Goal: Check status: Check status

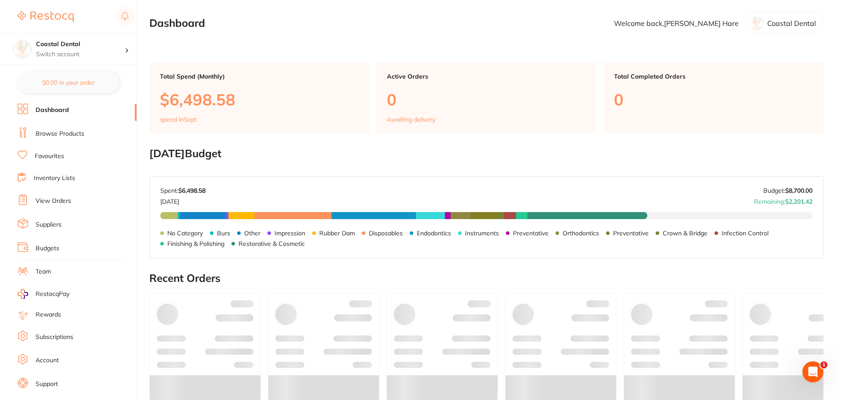
click at [51, 202] on link "View Orders" at bounding box center [54, 201] width 36 height 9
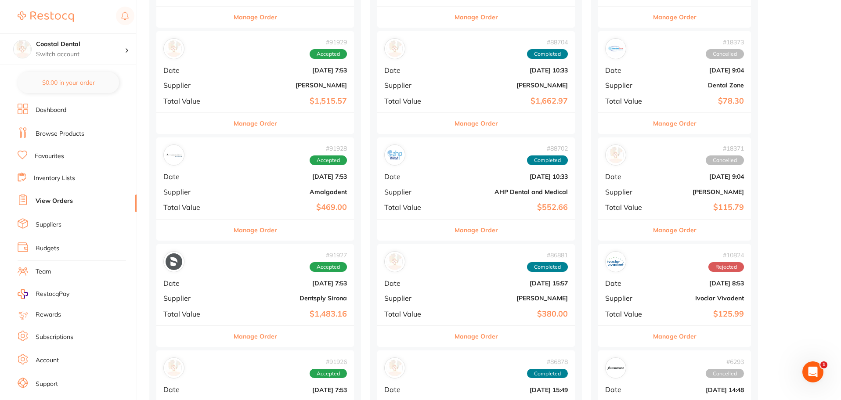
scroll to position [747, 0]
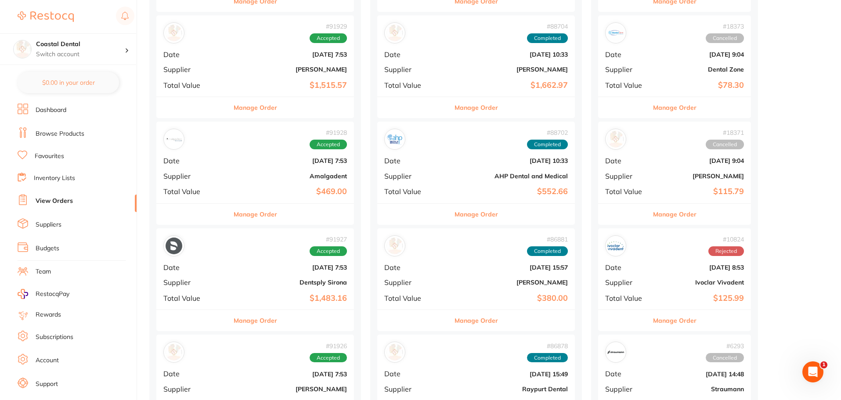
click at [234, 322] on button "Manage Order" at bounding box center [255, 320] width 43 height 21
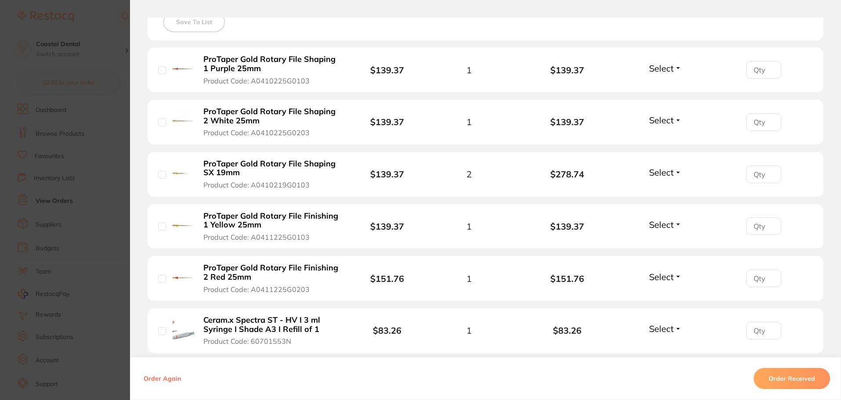
scroll to position [264, 0]
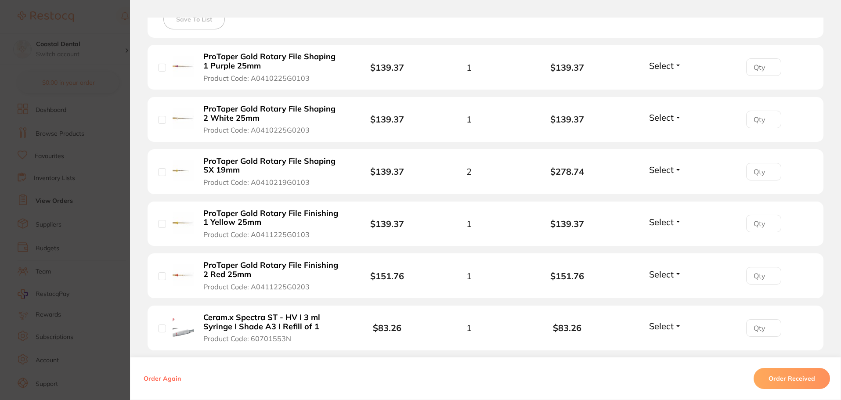
click at [677, 66] on button "Select" at bounding box center [666, 65] width 38 height 11
click at [672, 82] on span "Received" at bounding box center [666, 84] width 22 height 7
click at [677, 117] on button "Select" at bounding box center [666, 117] width 38 height 11
click at [663, 135] on span "Received" at bounding box center [666, 136] width 22 height 7
click at [678, 167] on button "Select" at bounding box center [666, 169] width 38 height 11
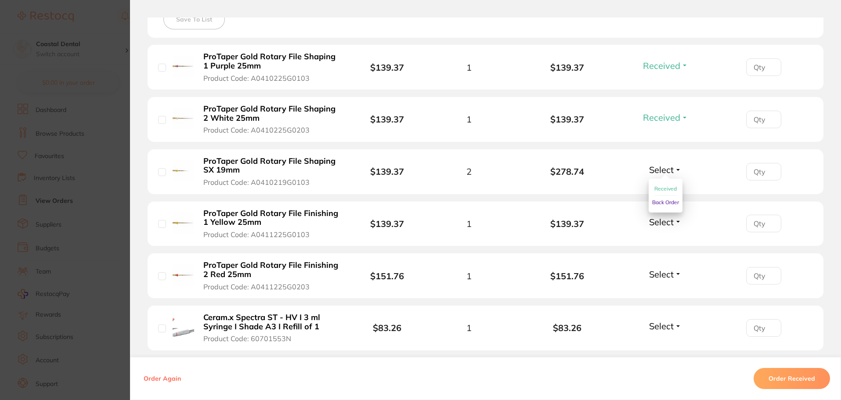
click at [663, 189] on span "Received" at bounding box center [666, 188] width 22 height 7
click at [676, 224] on button "Select" at bounding box center [666, 222] width 38 height 11
click at [663, 242] on span "Received" at bounding box center [666, 241] width 22 height 7
click at [674, 274] on button "Select" at bounding box center [666, 274] width 38 height 11
click at [662, 294] on span "Received" at bounding box center [666, 293] width 22 height 7
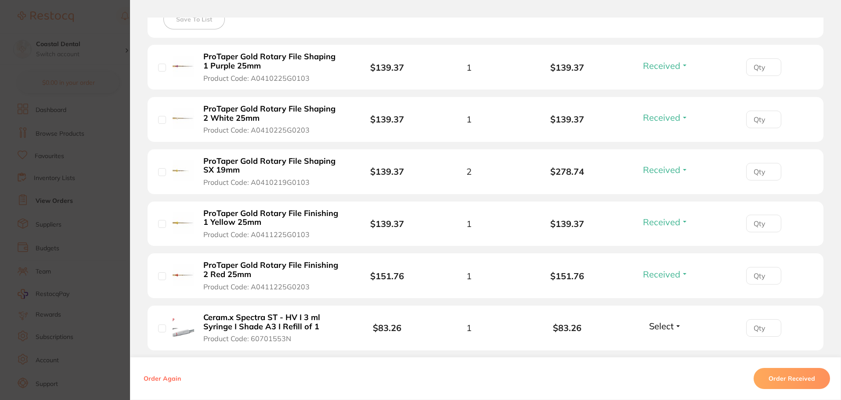
click at [675, 328] on button "Select" at bounding box center [666, 326] width 38 height 11
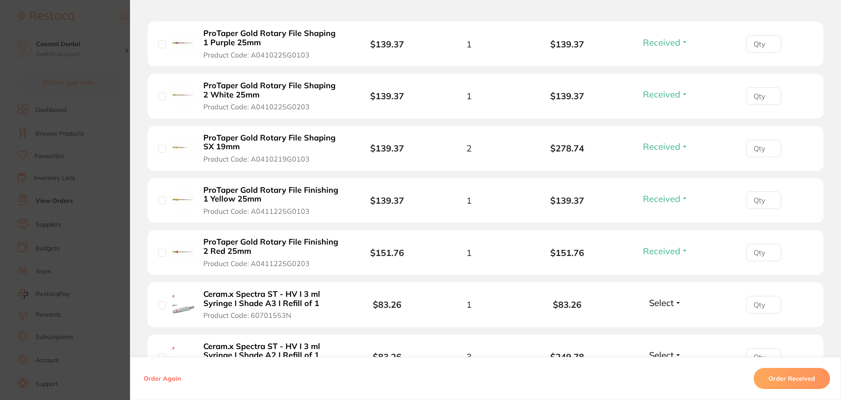
scroll to position [351, 0]
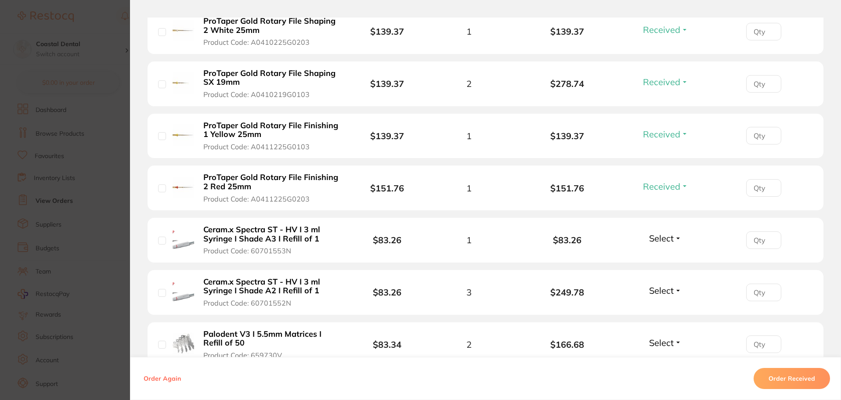
click at [677, 239] on button "Select" at bounding box center [666, 238] width 38 height 11
click at [668, 257] on span "Received" at bounding box center [666, 257] width 22 height 7
click at [677, 292] on button "Select" at bounding box center [666, 290] width 38 height 11
click at [670, 308] on span "Received" at bounding box center [666, 309] width 22 height 7
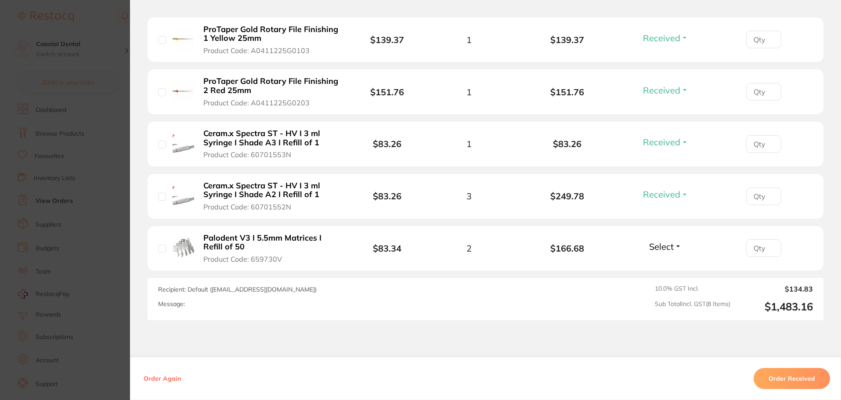
scroll to position [483, 0]
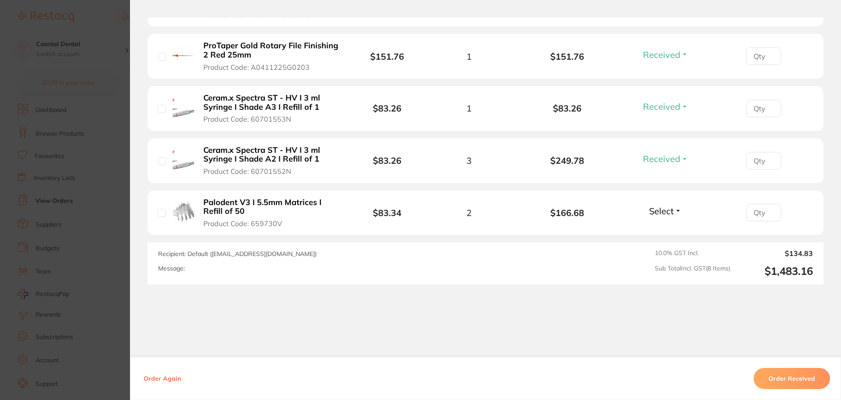
click at [677, 210] on button "Select" at bounding box center [666, 211] width 38 height 11
click at [670, 228] on span "Received" at bounding box center [666, 230] width 22 height 7
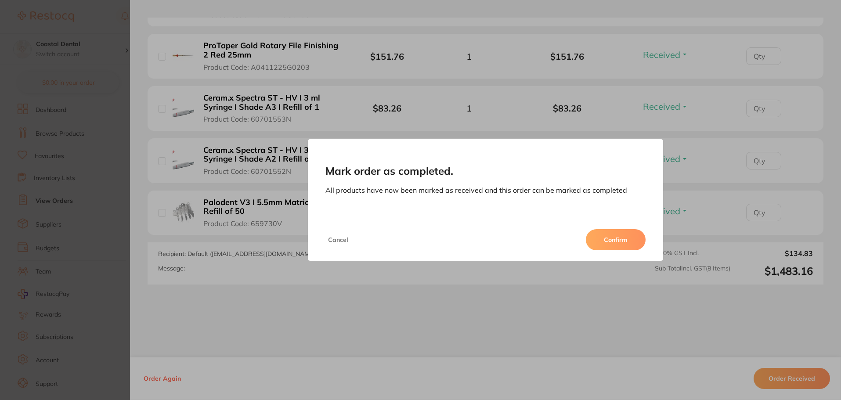
click at [613, 240] on button "Confirm" at bounding box center [616, 239] width 60 height 21
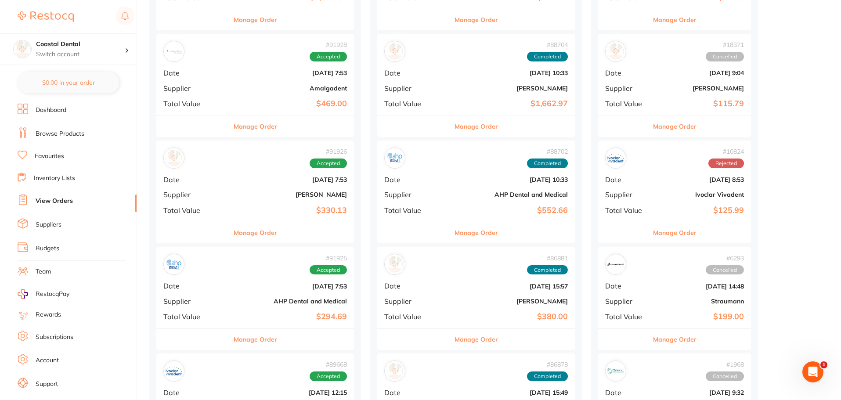
click at [245, 127] on button "Manage Order" at bounding box center [255, 126] width 43 height 21
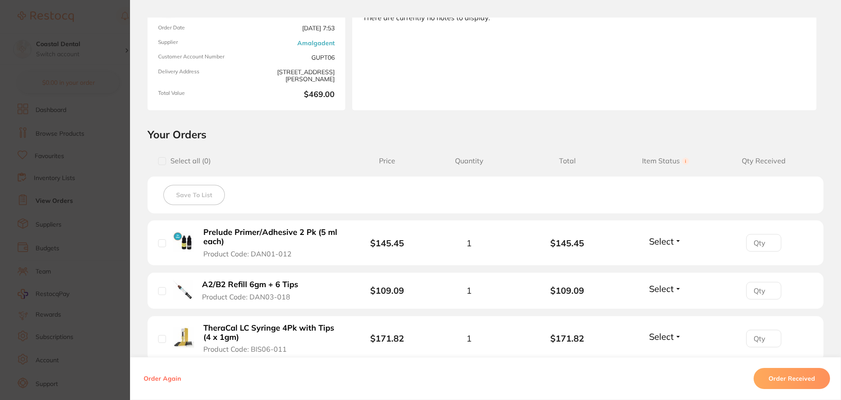
click at [677, 240] on button "Select" at bounding box center [666, 241] width 38 height 11
click at [667, 262] on span "Received" at bounding box center [666, 260] width 22 height 7
click at [675, 287] on button "Select" at bounding box center [666, 288] width 38 height 11
click at [663, 307] on span "Received" at bounding box center [666, 307] width 22 height 7
click at [676, 337] on button "Select" at bounding box center [666, 336] width 38 height 11
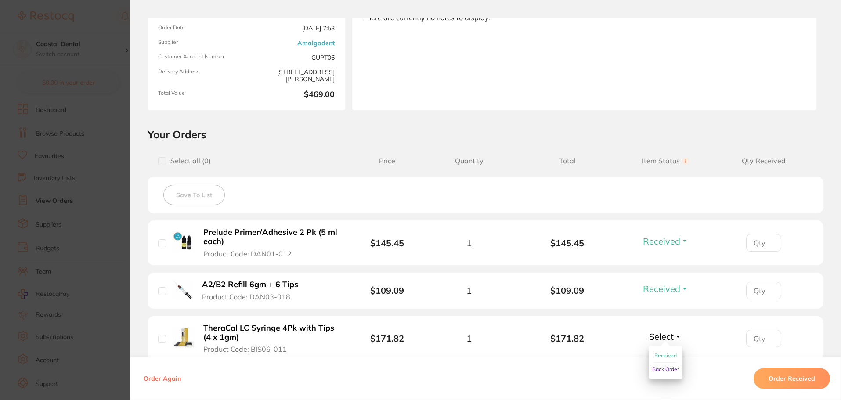
click at [670, 357] on span "Received" at bounding box center [666, 355] width 22 height 7
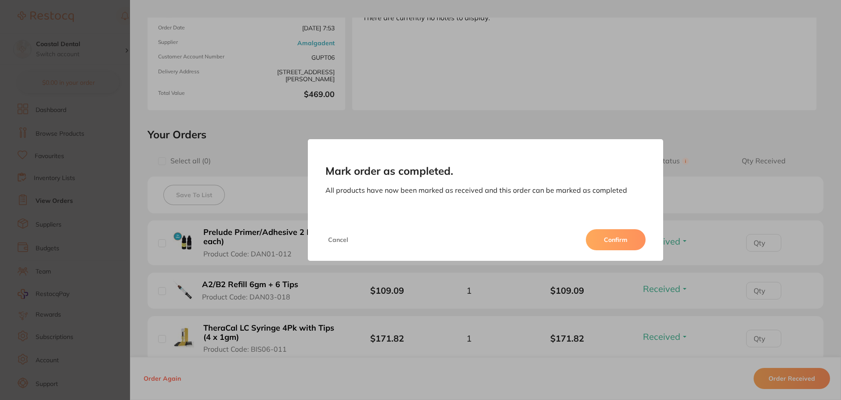
click at [634, 237] on button "Confirm" at bounding box center [616, 239] width 60 height 21
